Goal: Book appointment/travel/reservation

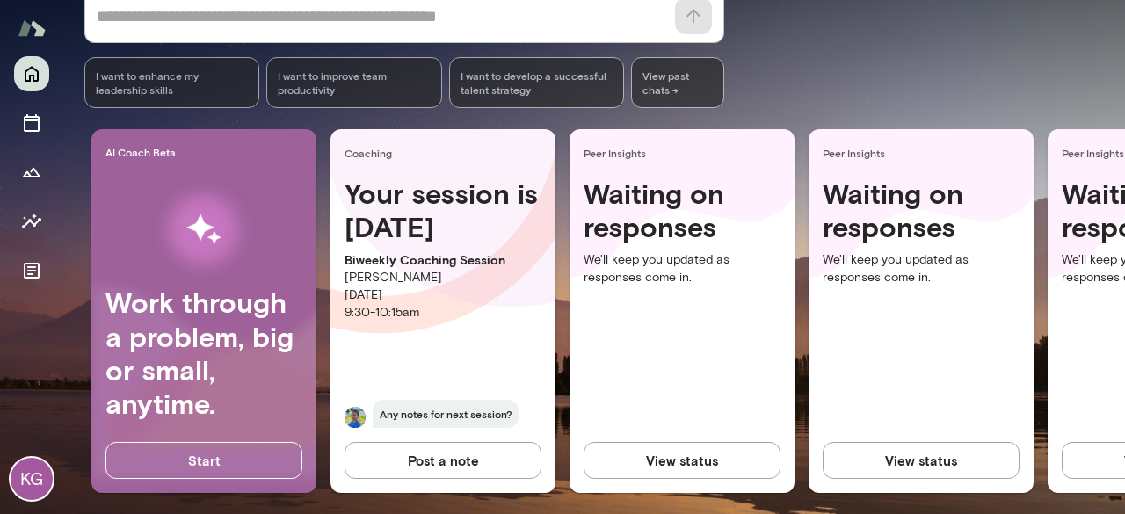
scroll to position [290, 0]
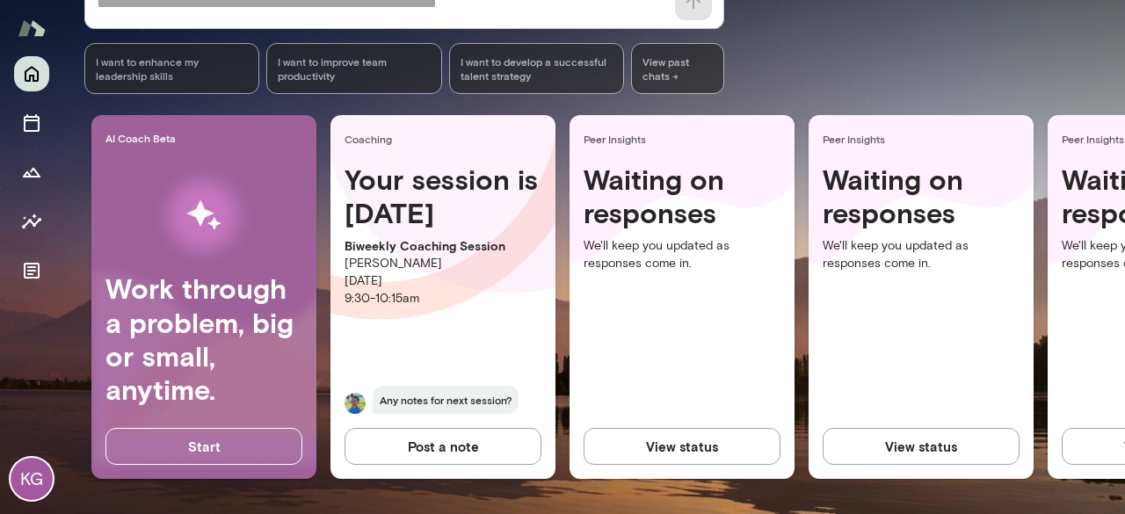
click at [400, 255] on p "[PERSON_NAME]" at bounding box center [443, 264] width 197 height 18
click at [411, 237] on p "Biweekly Coaching Session" at bounding box center [443, 246] width 197 height 18
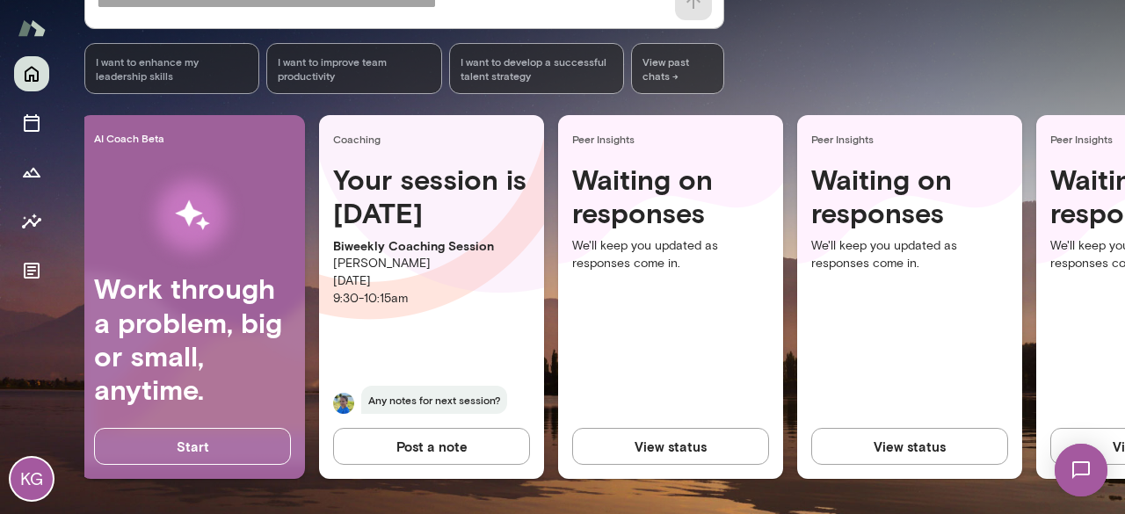
scroll to position [0, 8]
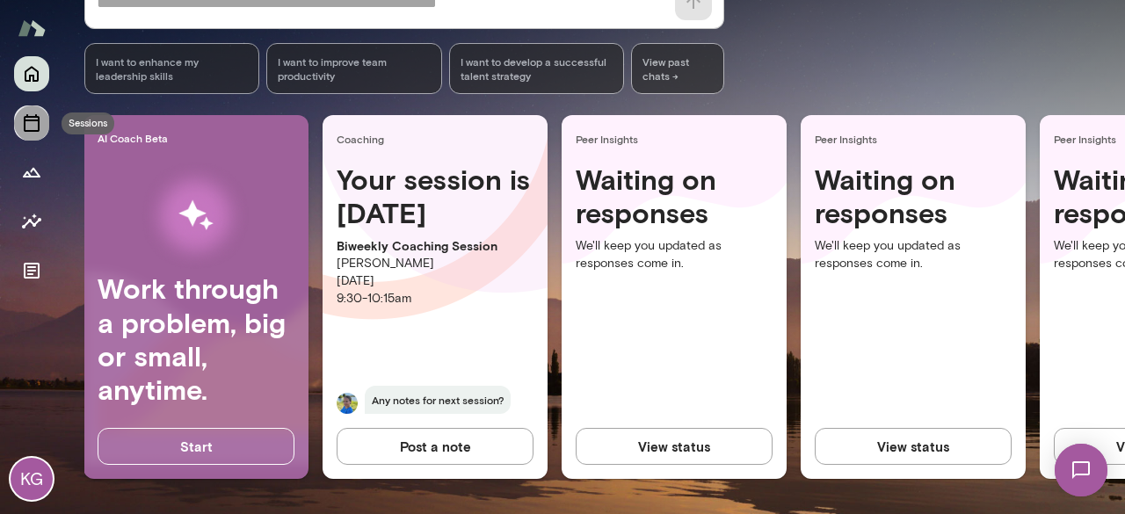
click at [42, 128] on button "Sessions" at bounding box center [31, 122] width 35 height 35
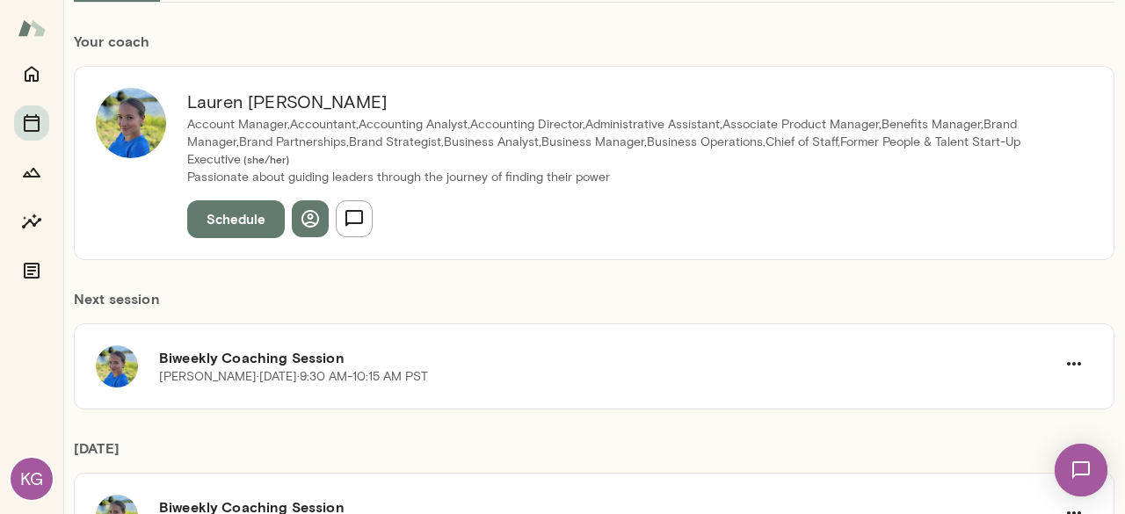
scroll to position [264, 0]
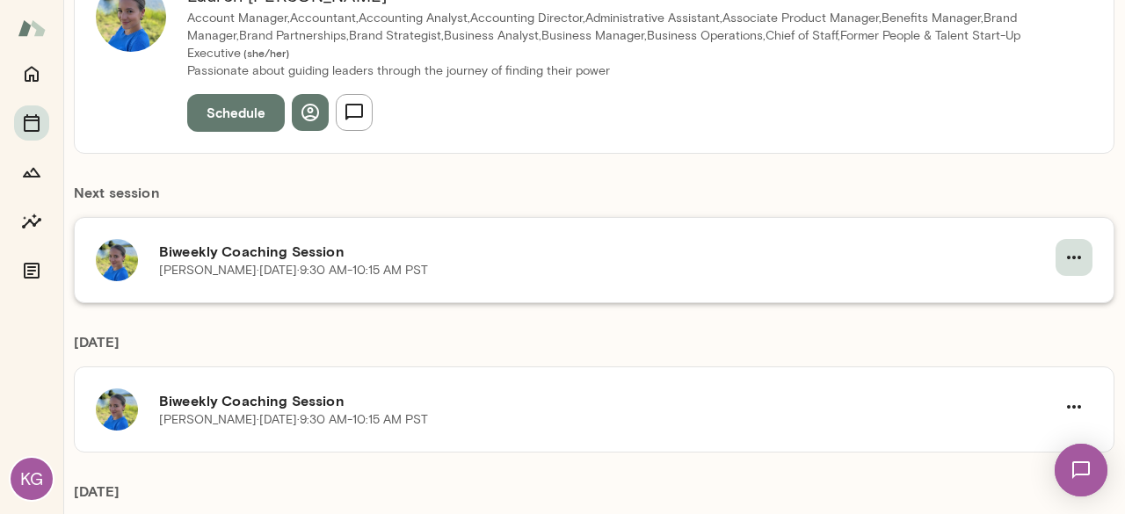
click at [1070, 261] on icon "button" at bounding box center [1073, 257] width 21 height 21
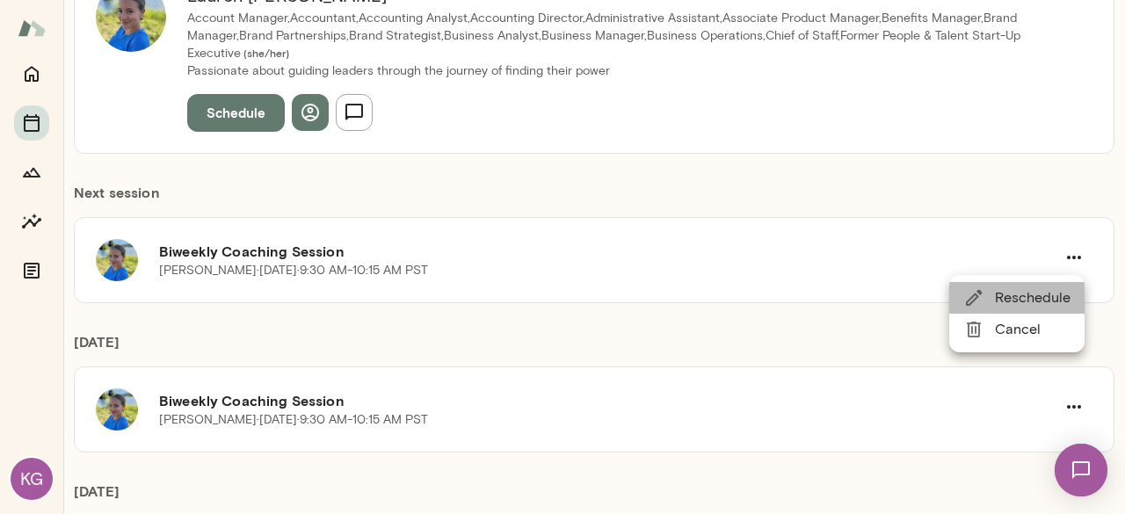
click at [1031, 300] on span "Reschedule" at bounding box center [1033, 297] width 76 height 21
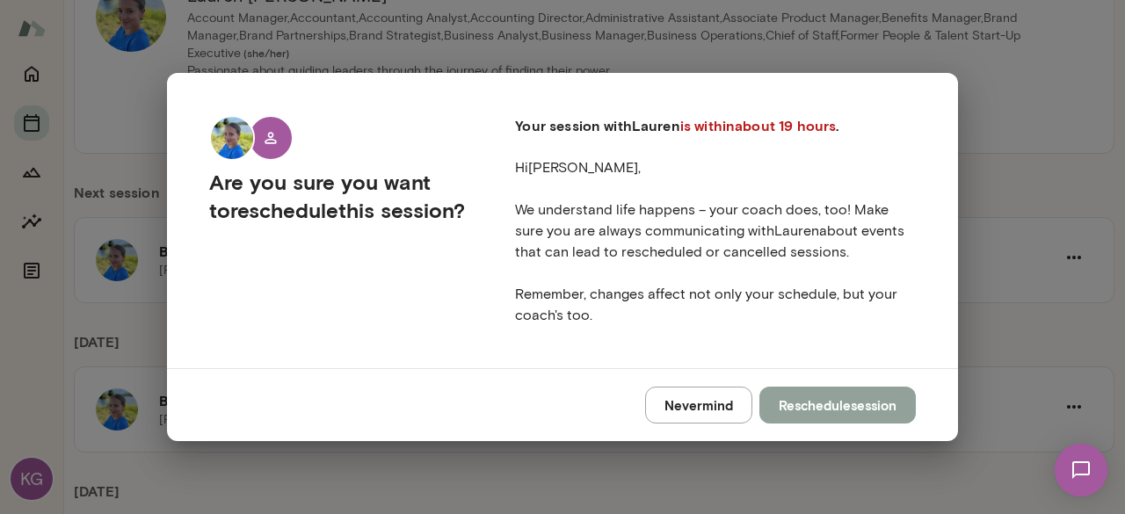
click at [860, 402] on button "Reschedule session" at bounding box center [837, 405] width 156 height 37
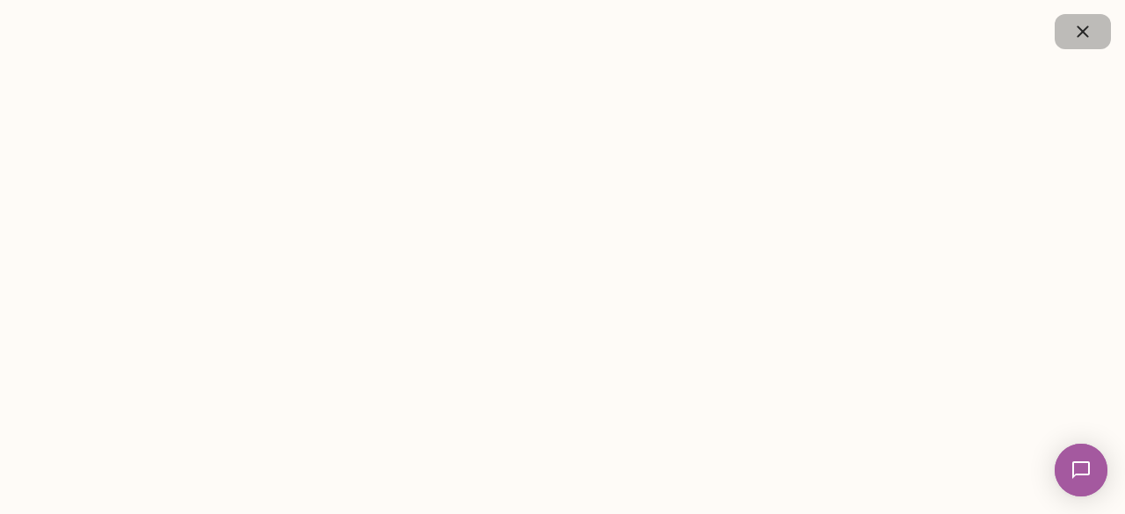
click at [1078, 31] on icon "button" at bounding box center [1082, 31] width 21 height 21
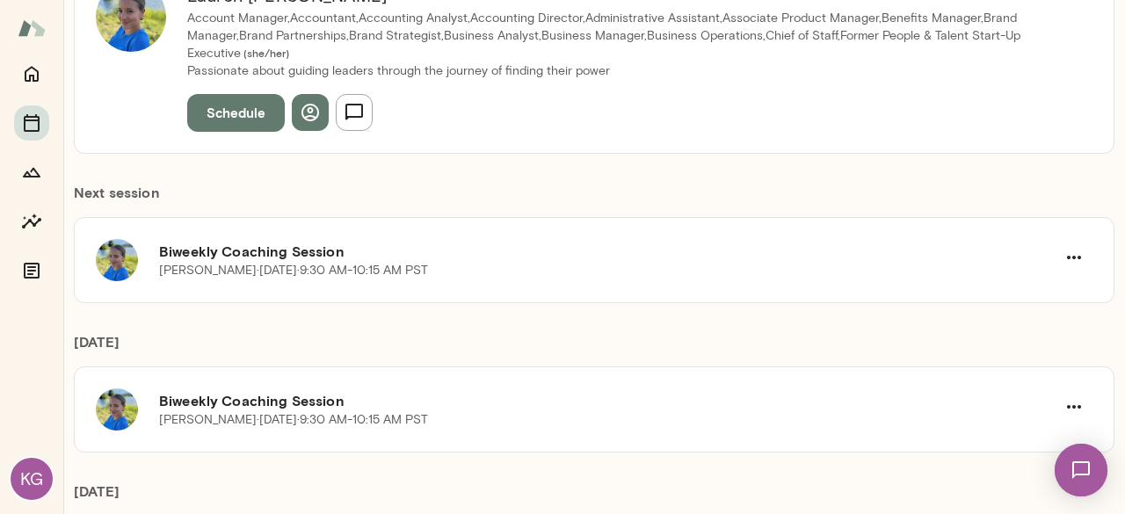
scroll to position [352, 0]
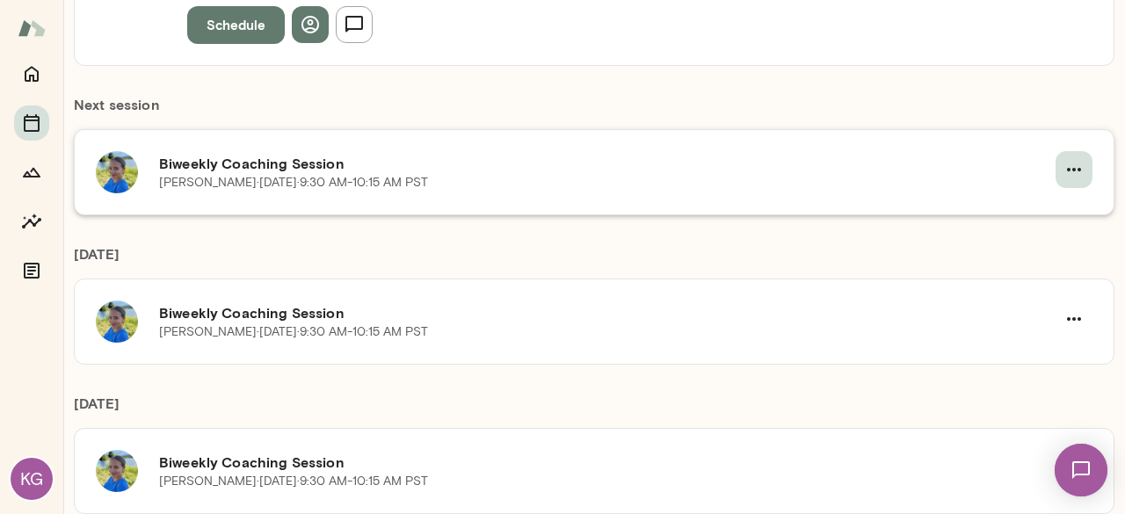
click at [1078, 163] on button "button" at bounding box center [1074, 169] width 37 height 37
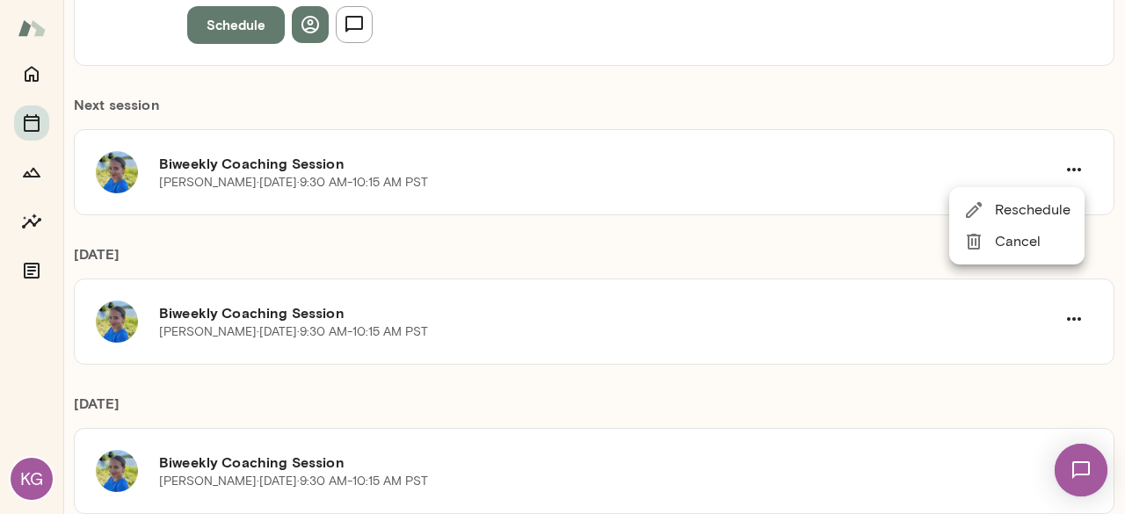
click at [561, 106] on div at bounding box center [562, 257] width 1125 height 514
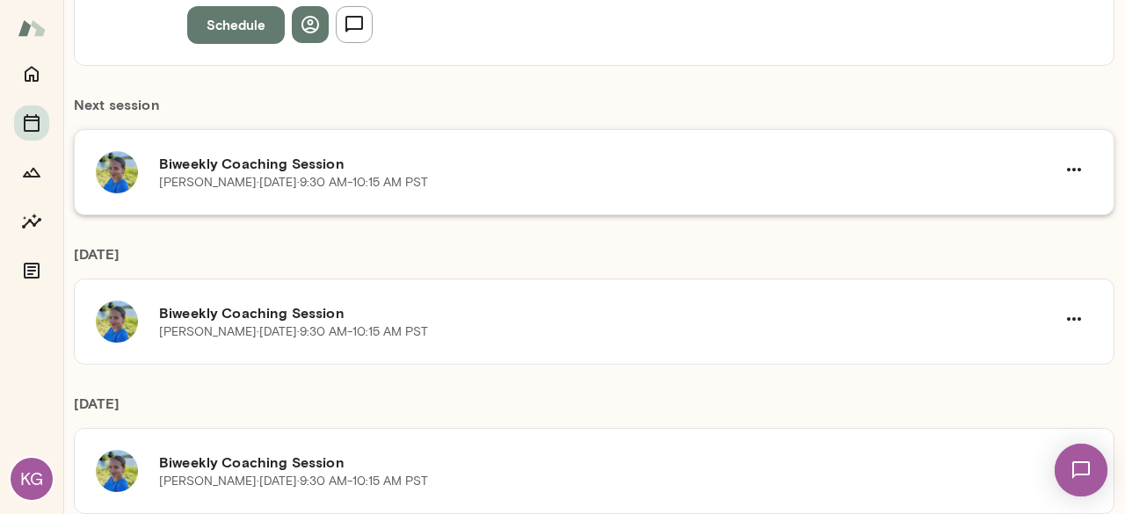
scroll to position [176, 0]
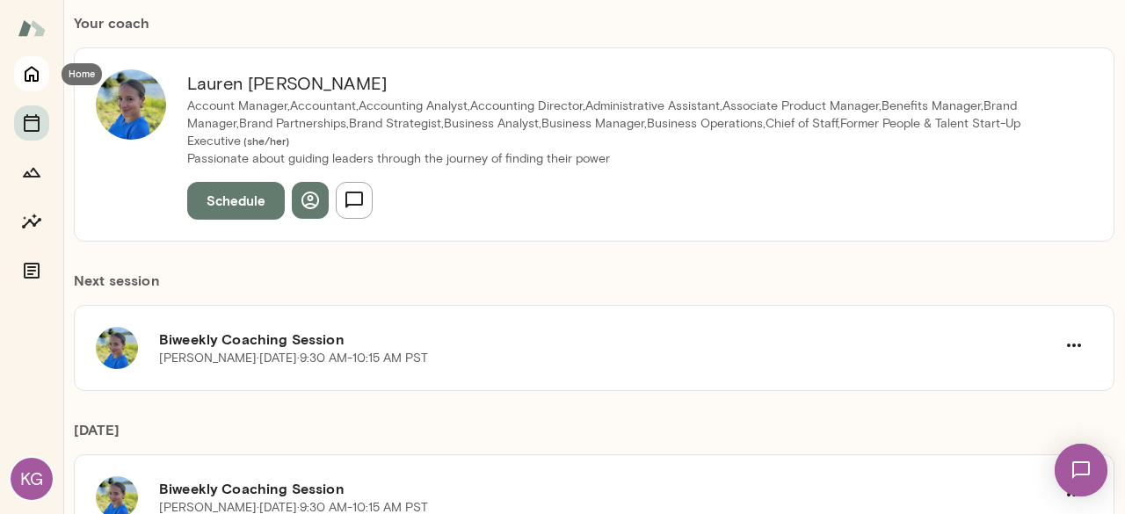
click at [35, 78] on icon "Home" at bounding box center [31, 73] width 21 height 21
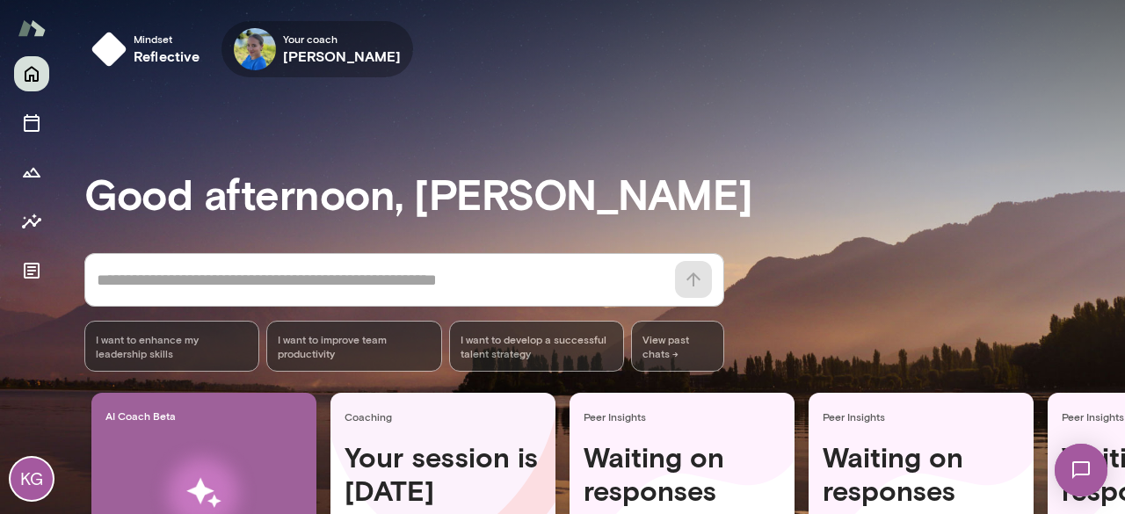
click at [263, 48] on img at bounding box center [255, 49] width 42 height 42
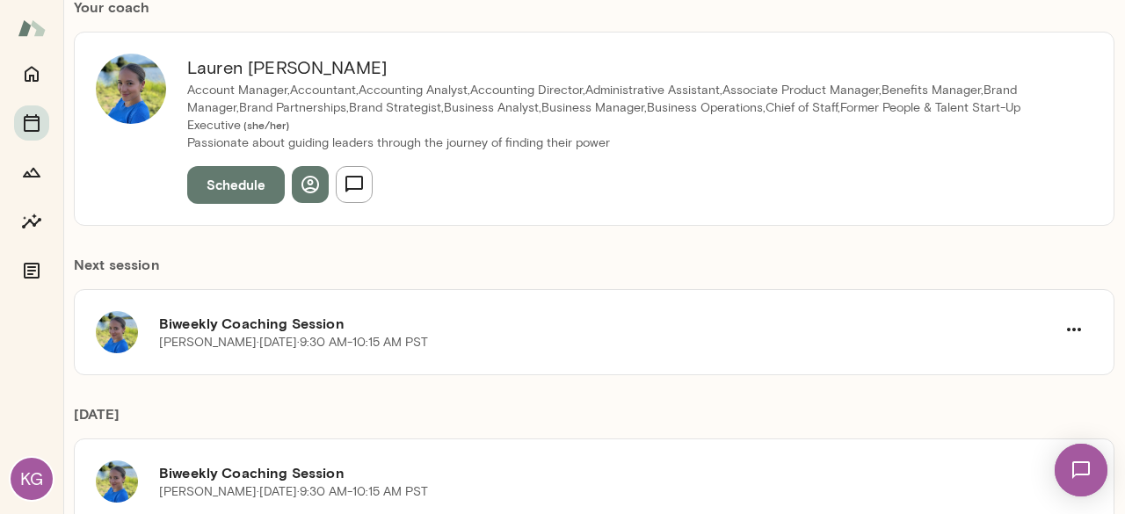
scroll to position [176, 0]
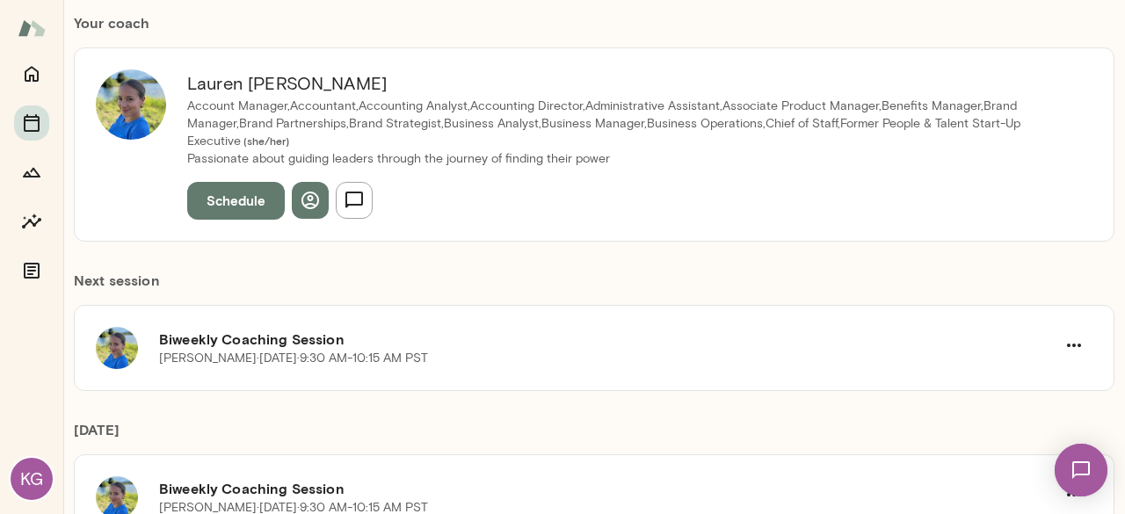
click at [221, 191] on button "Schedule" at bounding box center [236, 200] width 98 height 37
